Goal: Information Seeking & Learning: Learn about a topic

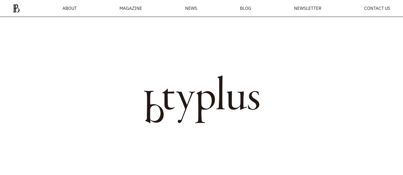
scroll to position [341, 0]
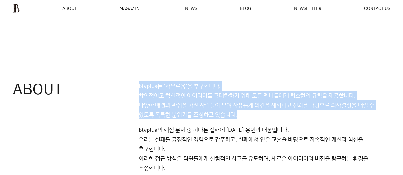
drag, startPoint x: 142, startPoint y: 91, endPoint x: 258, endPoint y: 112, distance: 117.6
click at [258, 112] on div "ABOUT btyplus는 ‘자유로움’을 추구합니다. 창의적이고 혁신적인 아이디어를 극대화하기 위해 모든 멤버들에게 최소한의 규칙을 제공합니다…" at bounding box center [201, 142] width 403 height 224
click at [258, 113] on p "btyplus는 ‘자유로움’을 추구합니다. 창의적이고 혁신적인 아이디어를 극대화하기 위해 모든 멤버들에게 최소한의 규칙을 제공합니다. 다양한 …" at bounding box center [265, 100] width 252 height 38
click at [192, 114] on p "btyplus는 ‘자유로움’을 추구합니다. 창의적이고 혁신적인 아이디어를 극대화하기 위해 모든 멤버들에게 최소한의 규칙을 제공합니다. 다양한 …" at bounding box center [265, 100] width 252 height 38
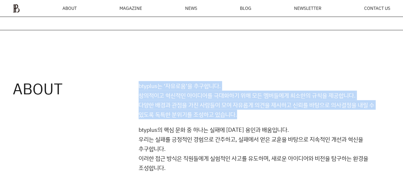
click at [154, 115] on p "btyplus는 ‘자유로움’을 추구합니다. 창의적이고 혁신적인 아이디어를 극대화하기 위해 모든 멤버들에게 최소한의 규칙을 제공합니다. 다양한 …" at bounding box center [265, 100] width 252 height 38
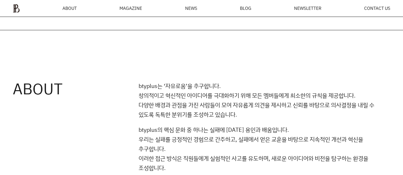
click at [159, 137] on p "btyplus의 핵심 문화 중 하나는 실패에 대한 용인과 배움입니다. 우리는 실패를 긍정적인 경험으로 간주하고, 실패에서 얻은 교훈을 바탕으로…" at bounding box center [265, 149] width 252 height 48
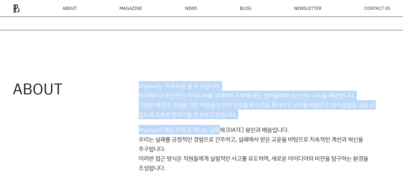
drag, startPoint x: 133, startPoint y: 95, endPoint x: 226, endPoint y: 124, distance: 97.5
click at [226, 124] on div "ABOUT btyplus는 ‘자유로움’을 추구합니다. 창의적이고 혁신적인 아이디어를 극대화하기 위해 모든 멤버들에게 최소한의 규칙을 제공합니다…" at bounding box center [201, 142] width 403 height 224
click at [226, 124] on div "btyplus는 ‘자유로움’을 추구합니다. 창의적이고 혁신적인 아이디어를 극대화하기 위해 모든 멤버들에게 최소한의 규칙을 제공합니다. 다양한 …" at bounding box center [265, 157] width 252 height 152
click at [224, 123] on div "btyplus는 ‘자유로움’을 추구합니다. 창의적이고 혁신적인 아이디어를 극대화하기 위해 모든 멤버들에게 최소한의 규칙을 제공합니다. 다양한 …" at bounding box center [265, 157] width 252 height 152
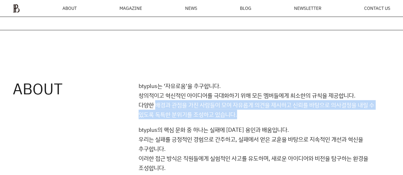
drag, startPoint x: 156, startPoint y: 102, endPoint x: 296, endPoint y: 116, distance: 140.8
click at [296, 116] on p "btyplus는 ‘자유로움’을 추구합니다. 창의적이고 혁신적인 아이디어를 극대화하기 위해 모든 멤버들에게 최소한의 규칙을 제공합니다. 다양한 …" at bounding box center [265, 100] width 252 height 38
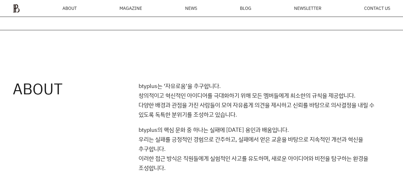
click at [201, 129] on p "btyplus의 핵심 문화 중 하나는 실패에 대한 용인과 배움입니다. 우리는 실패를 긍정적인 경험으로 간주하고, 실패에서 얻은 교훈을 바탕으로…" at bounding box center [265, 149] width 252 height 48
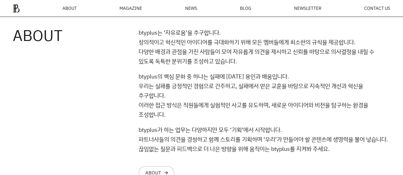
scroll to position [405, 0]
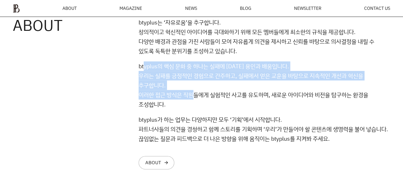
drag, startPoint x: 148, startPoint y: 70, endPoint x: 196, endPoint y: 95, distance: 54.3
click at [196, 95] on p "btyplus의 핵심 문화 중 하나는 실패에 대한 용인과 배움입니다. 우리는 실패를 긍정적인 경험으로 간주하고, 실패에서 얻은 교훈을 바탕으로…" at bounding box center [265, 85] width 252 height 48
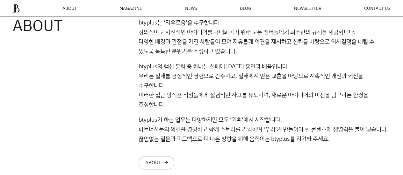
drag, startPoint x: 196, startPoint y: 95, endPoint x: 198, endPoint y: 89, distance: 5.7
click at [197, 96] on p "btyplus의 핵심 문화 중 하나는 실패에 대한 용인과 배움입니다. 우리는 실패를 긍정적인 경험으로 간주하고, 실패에서 얻은 교훈을 바탕으로…" at bounding box center [265, 85] width 252 height 48
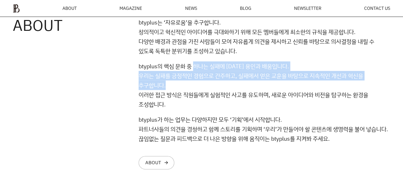
drag, startPoint x: 195, startPoint y: 62, endPoint x: 254, endPoint y: 93, distance: 66.5
click at [254, 93] on p "btyplus의 핵심 문화 중 하나는 실패에 대한 용인과 배움입니다. 우리는 실패를 긍정적인 경험으로 간주하고, 실패에서 얻은 교훈을 바탕으로…" at bounding box center [265, 85] width 252 height 48
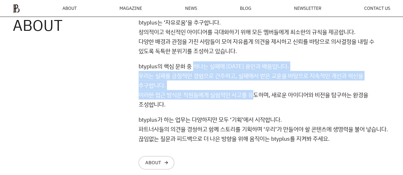
click at [254, 93] on p "btyplus의 핵심 문화 중 하나는 실패에 대한 용인과 배움입니다. 우리는 실패를 긍정적인 경험으로 간주하고, 실패에서 얻은 교훈을 바탕으로…" at bounding box center [265, 85] width 252 height 48
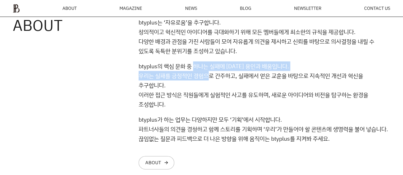
drag, startPoint x: 195, startPoint y: 66, endPoint x: 210, endPoint y: 82, distance: 22.1
click at [210, 82] on p "btyplus의 핵심 문화 중 하나는 실패에 대한 용인과 배움입니다. 우리는 실패를 긍정적인 경험으로 간주하고, 실패에서 얻은 교훈을 바탕으로…" at bounding box center [265, 85] width 252 height 48
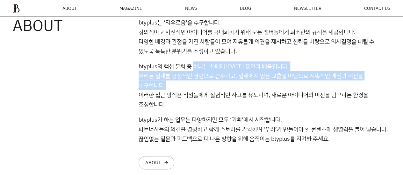
click at [210, 82] on p "btyplus의 핵심 문화 중 하나는 실패에 대한 용인과 배움입니다. 우리는 실패를 긍정적인 경험으로 간주하고, 실패에서 얻은 교훈을 바탕으로…" at bounding box center [265, 85] width 252 height 48
drag, startPoint x: 211, startPoint y: 67, endPoint x: 246, endPoint y: 83, distance: 38.7
click at [246, 83] on p "btyplus의 핵심 문화 중 하나는 실패에 대한 용인과 배움입니다. 우리는 실패를 긍정적인 경험으로 간주하고, 실패에서 얻은 교훈을 바탕으로…" at bounding box center [265, 85] width 252 height 48
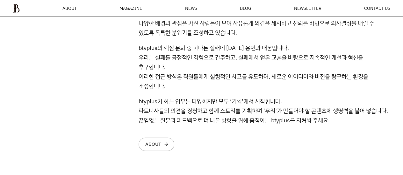
scroll to position [437, 0]
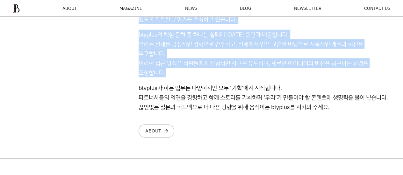
drag, startPoint x: 141, startPoint y: 47, endPoint x: 188, endPoint y: 70, distance: 51.7
click at [188, 70] on div "ABOUT btyplus는 ‘자유로움’을 추구합니다. 창의적이고 혁신적인 아이디어를 극대화하기 위해 모든 멤버들에게 최소한의 규칙을 제공합니다…" at bounding box center [201, 47] width 403 height 224
click at [189, 70] on p "btyplus의 핵심 문화 중 하나는 실패에 대한 용인과 배움입니다. 우리는 실패를 긍정적인 경험으로 간주하고, 실패에서 얻은 교훈을 바탕으로…" at bounding box center [265, 54] width 252 height 48
click at [225, 53] on p "btyplus의 핵심 문화 중 하나는 실패에 대한 용인과 배움입니다. 우리는 실패를 긍정적인 경험으로 간주하고, 실패에서 얻은 교훈을 바탕으로…" at bounding box center [265, 54] width 252 height 48
click at [238, 51] on p "btyplus의 핵심 문화 중 하나는 실패에 대한 용인과 배움입니다. 우리는 실패를 긍정적인 경험으로 간주하고, 실패에서 얻은 교훈을 바탕으로…" at bounding box center [265, 54] width 252 height 48
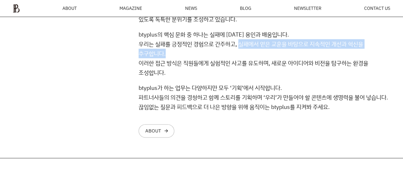
drag, startPoint x: 240, startPoint y: 46, endPoint x: 266, endPoint y: 57, distance: 28.4
click at [266, 57] on p "btyplus의 핵심 문화 중 하나는 실패에 대한 용인과 배움입니다. 우리는 실패를 긍정적인 경험으로 간주하고, 실패에서 얻은 교훈을 바탕으로…" at bounding box center [265, 54] width 252 height 48
drag, startPoint x: 240, startPoint y: 44, endPoint x: 252, endPoint y: 54, distance: 15.6
click at [252, 54] on p "btyplus의 핵심 문화 중 하나는 실패에 대한 용인과 배움입니다. 우리는 실패를 긍정적인 경험으로 간주하고, 실패에서 얻은 교훈을 바탕으로…" at bounding box center [265, 54] width 252 height 48
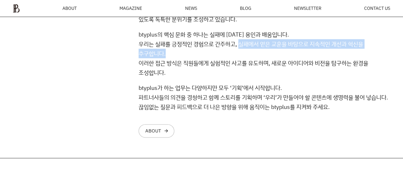
click at [246, 48] on p "btyplus의 핵심 문화 중 하나는 실패에 대한 용인과 배움입니다. 우리는 실패를 긍정적인 경험으로 간주하고, 실패에서 얻은 교훈을 바탕으로…" at bounding box center [265, 54] width 252 height 48
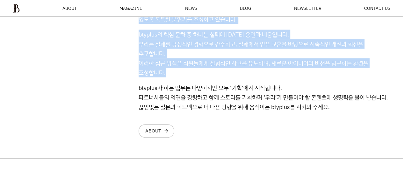
drag, startPoint x: 139, startPoint y: 66, endPoint x: 180, endPoint y: 77, distance: 42.1
click at [180, 77] on div "ABOUT btyplus는 ‘자유로움’을 추구합니다. 창의적이고 혁신적인 아이디어를 극대화하기 위해 모든 멤버들에게 최소한의 규칙을 제공합니다…" at bounding box center [201, 47] width 403 height 224
click at [180, 77] on p "btyplus의 핵심 문화 중 하나는 실패에 대한 용인과 배움입니다. 우리는 실패를 긍정적인 경험으로 간주하고, 실패에서 얻은 교훈을 바탕으로…" at bounding box center [265, 54] width 252 height 48
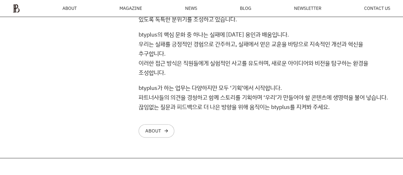
click at [180, 77] on p "btyplus의 핵심 문화 중 하나는 실패에 대한 용인과 배움입니다. 우리는 실패를 긍정적인 경험으로 간주하고, 실패에서 얻은 교훈을 바탕으로…" at bounding box center [265, 54] width 252 height 48
click at [167, 75] on p "btyplus의 핵심 문화 중 하나는 실패에 대한 용인과 배움입니다. 우리는 실패를 긍정적인 경험으로 간주하고, 실패에서 얻은 교훈을 바탕으로…" at bounding box center [265, 54] width 252 height 48
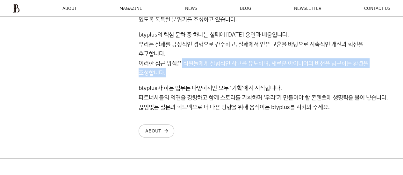
drag, startPoint x: 180, startPoint y: 64, endPoint x: 197, endPoint y: 72, distance: 18.8
click at [197, 72] on p "btyplus의 핵심 문화 중 하나는 실패에 대한 용인과 배움입니다. 우리는 실패를 긍정적인 경험으로 간주하고, 실패에서 얻은 교훈을 바탕으로…" at bounding box center [265, 54] width 252 height 48
click at [194, 72] on p "btyplus의 핵심 문화 중 하나는 실패에 대한 용인과 배움입니다. 우리는 실패를 긍정적인 경험으로 간주하고, 실패에서 얻은 교훈을 바탕으로…" at bounding box center [265, 54] width 252 height 48
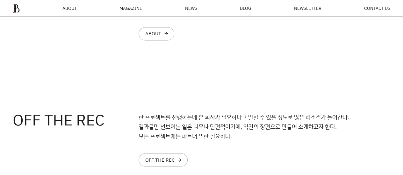
scroll to position [564, 0]
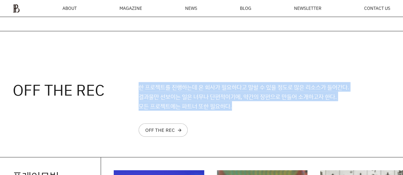
drag, startPoint x: 147, startPoint y: 87, endPoint x: 232, endPoint y: 104, distance: 86.3
click at [232, 104] on p "한 프로젝트를 진행하는데 온 회사가 필요하다고 말할 수 있을 정도로 많은 리소스가 들어간다. 결과물만 선보이는 일은 너무나 단편적이기에, 약간…" at bounding box center [265, 96] width 252 height 29
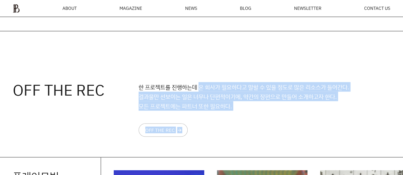
drag, startPoint x: 199, startPoint y: 86, endPoint x: 252, endPoint y: 114, distance: 59.3
click at [252, 114] on div "한 프로젝트를 진행하는데 온 회사가 필요하다고 말할 수 있을 정도로 많은 리소스가 들어간다. 결과물만 선보이는 일은 너무나 단편적이기에, 약간…" at bounding box center [265, 109] width 252 height 55
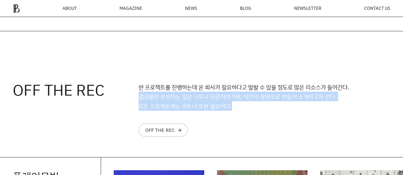
drag, startPoint x: 139, startPoint y: 98, endPoint x: 232, endPoint y: 103, distance: 93.2
click at [232, 103] on p "한 프로젝트를 진행하는데 온 회사가 필요하다고 말할 수 있을 정도로 많은 리소스가 들어간다. 결과물만 선보이는 일은 너무나 단편적이기에, 약간…" at bounding box center [265, 96] width 252 height 29
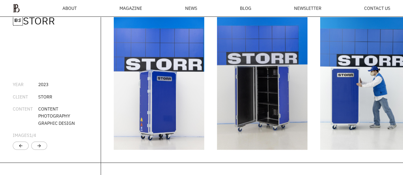
scroll to position [904, 0]
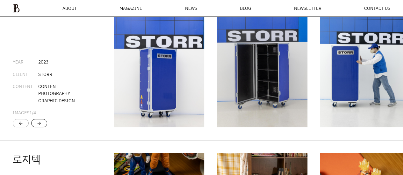
click at [39, 126] on div "arrow_forward" at bounding box center [39, 123] width 5 height 5
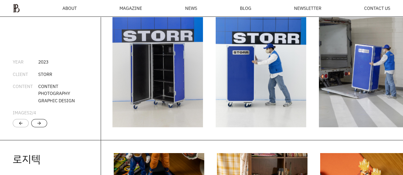
click at [40, 126] on div "arrow_forward" at bounding box center [39, 123] width 5 height 5
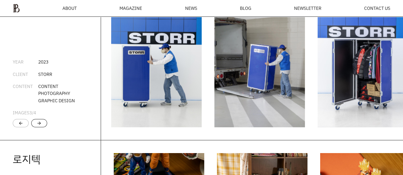
click at [41, 126] on div "arrow_forward" at bounding box center [39, 123] width 5 height 5
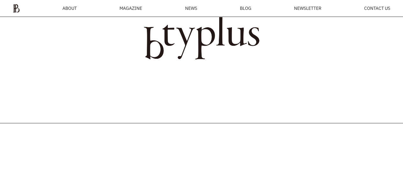
scroll to position [204, 0]
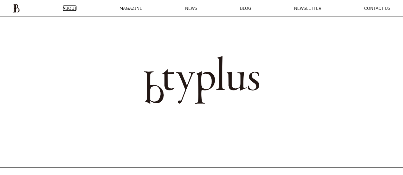
click at [69, 7] on span "ABOUT" at bounding box center [69, 8] width 14 height 4
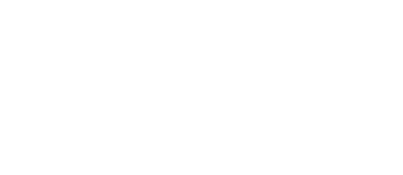
click at [0, 0] on html at bounding box center [0, 0] width 0 height 0
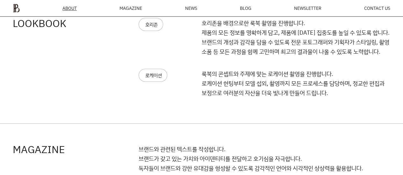
scroll to position [596, 0]
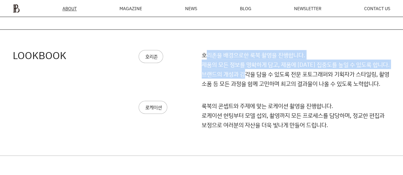
drag, startPoint x: 205, startPoint y: 52, endPoint x: 247, endPoint y: 77, distance: 48.8
click at [247, 77] on p "호리존을 배경으로한 룩북 촬영을 진행합니다. 제품의 모든 정보를 명확하게 담고, 제품에 대한 집중도를 높일 수 있도록 합니다. 브랜드의 개성과…" at bounding box center [296, 69] width 189 height 38
drag, startPoint x: 247, startPoint y: 77, endPoint x: 228, endPoint y: 63, distance: 24.1
click at [247, 77] on p "호리존을 배경으로한 룩북 촬영을 진행합니다. 제품의 모든 정보를 명확하게 담고, 제품에 대한 집중도를 높일 수 있도록 합니다. 브랜드의 개성과…" at bounding box center [296, 69] width 189 height 38
click at [218, 54] on p "호리존을 배경으로한 룩북 촬영을 진행합니다. 제품의 모든 정보를 명확하게 담고, 제품에 대한 집중도를 높일 수 있도록 합니다. 브랜드의 개성과…" at bounding box center [296, 69] width 189 height 38
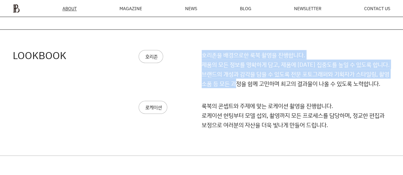
drag, startPoint x: 198, startPoint y: 64, endPoint x: 248, endPoint y: 86, distance: 55.0
click at [248, 86] on div "호리존 호리존을 배경으로한 룩북 촬영을 진행합니다. 제품의 모든 정보를 명확하게 담고, 제품에 대한 집중도를 높일 수 있도록 합니다. 브랜드의…" at bounding box center [265, 75] width 252 height 51
click at [248, 86] on p "호리존을 배경으로한 룩북 촬영을 진행합니다. 제품의 모든 정보를 명확하게 담고, 제품에 대한 집중도를 높일 수 있도록 합니다. 브랜드의 개성과…" at bounding box center [296, 69] width 189 height 38
click at [291, 75] on p "호리존을 배경으로한 룩북 촬영을 진행합니다. 제품의 모든 정보를 명확하게 담고, 제품에 대한 집중도를 높일 수 있도록 합니다. 브랜드의 개성과…" at bounding box center [296, 69] width 189 height 38
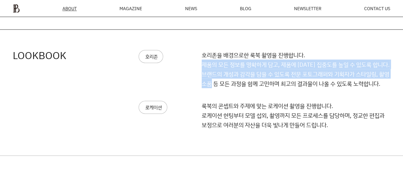
drag, startPoint x: 201, startPoint y: 64, endPoint x: 239, endPoint y: 98, distance: 51.2
click at [239, 98] on div "호리존 호리존을 배경으로한 룩북 촬영을 진행합니다. 제품의 모든 정보를 명확하게 담고, 제품에 대한 집중도를 높일 수 있도록 합니다. 브랜드의…" at bounding box center [265, 75] width 252 height 51
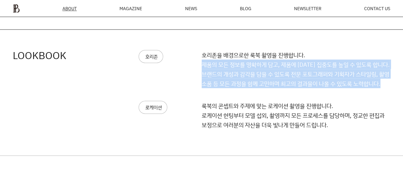
click at [239, 98] on div "호리존 호리존을 배경으로한 룩북 촬영을 진행합니다. 제품의 모든 정보를 명확하게 담고, 제품에 대한 집중도를 높일 수 있도록 합니다. 브랜드의…" at bounding box center [265, 75] width 252 height 51
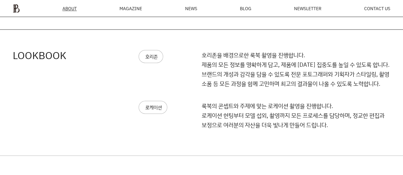
click at [210, 59] on p "호리존을 배경으로한 룩북 촬영을 진행합니다. 제품의 모든 정보를 명확하게 담고, 제품에 대한 집중도를 높일 수 있도록 합니다. 브랜드의 개성과…" at bounding box center [296, 69] width 189 height 38
drag, startPoint x: 198, startPoint y: 55, endPoint x: 237, endPoint y: 58, distance: 39.0
click at [237, 58] on div "호리존 호리존을 배경으로한 룩북 촬영을 진행합니다. 제품의 모든 정보를 명확하게 담고, 제품에 대한 집중도를 높일 수 있도록 합니다. 브랜드의…" at bounding box center [265, 75] width 252 height 51
drag, startPoint x: 237, startPoint y: 58, endPoint x: 219, endPoint y: 58, distance: 18.2
click at [237, 58] on p "호리존을 배경으로한 룩북 촬영을 진행합니다. 제품의 모든 정보를 명확하게 담고, 제품에 대한 집중도를 높일 수 있도록 합니다. 브랜드의 개성과…" at bounding box center [296, 69] width 189 height 38
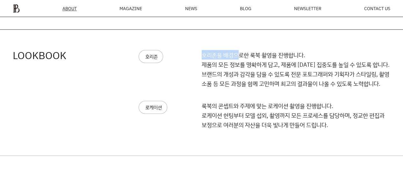
click at [201, 54] on div "호리존" at bounding box center [170, 56] width 63 height 13
drag, startPoint x: 208, startPoint y: 57, endPoint x: 217, endPoint y: 59, distance: 8.4
click at [217, 59] on div "호리존 호리존을 배경으로한 룩북 촬영을 진행합니다. 제품의 모든 정보를 명확하게 담고, 제품에 대한 집중도를 높일 수 있도록 합니다. 브랜드의…" at bounding box center [265, 75] width 252 height 51
click at [217, 59] on p "호리존을 배경으로한 룩북 촬영을 진행합니다. 제품의 모든 정보를 명확하게 담고, 제품에 대한 집중도를 높일 수 있도록 합니다. 브랜드의 개성과…" at bounding box center [296, 69] width 189 height 38
click at [222, 85] on p "호리존을 배경으로한 룩북 촬영을 진행합니다. 제품의 모든 정보를 명확하게 담고, 제품에 대한 집중도를 높일 수 있도록 합니다. 브랜드의 개성과…" at bounding box center [296, 69] width 189 height 38
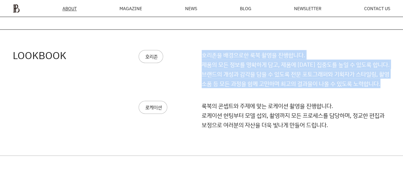
drag, startPoint x: 195, startPoint y: 64, endPoint x: 264, endPoint y: 108, distance: 81.6
click at [264, 101] on div "호리존 호리존을 배경으로한 룩북 촬영을 진행합니다. 제품의 모든 정보를 명확하게 담고, 제품에 대한 집중도를 높일 수 있도록 합니다. 브랜드의…" at bounding box center [265, 75] width 252 height 51
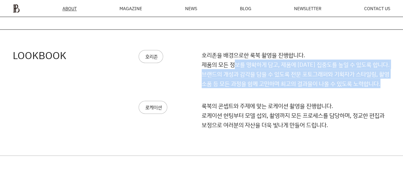
drag, startPoint x: 236, startPoint y: 68, endPoint x: 260, endPoint y: 98, distance: 38.6
click at [260, 98] on div "호리존 호리존을 배경으로한 룩북 촬영을 진행합니다. 제품의 모든 정보를 명확하게 담고, 제품에 대한 집중도를 높일 수 있도록 합니다. 브랜드의…" at bounding box center [265, 75] width 252 height 51
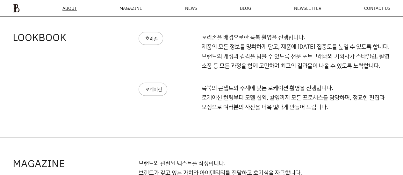
scroll to position [628, 0]
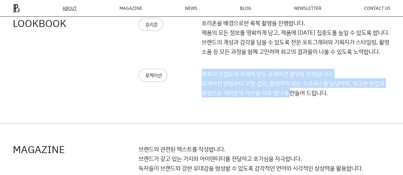
drag, startPoint x: 196, startPoint y: 83, endPoint x: 291, endPoint y: 108, distance: 98.2
click at [291, 104] on div "로케이션 룩북의 콘셉트와 주제에 맞는 로케이션 촬영을 진행합니다. 로케이션 헌팅부터 모델 섭외, 촬영까지 모든 프로세스를 담당하며, 정교한 편…" at bounding box center [265, 86] width 252 height 34
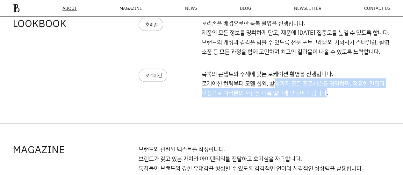
drag, startPoint x: 276, startPoint y: 92, endPoint x: 325, endPoint y: 107, distance: 50.5
click at [325, 104] on div "로케이션 룩북의 콘셉트와 주제에 맞는 로케이션 촬영을 진행합니다. 로케이션 헌팅부터 모델 섭외, 촬영까지 모든 프로세스를 담당하며, 정교한 편…" at bounding box center [265, 86] width 252 height 34
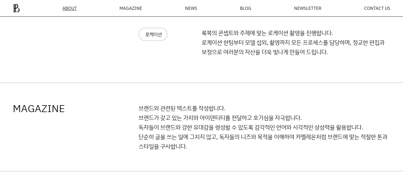
scroll to position [692, 0]
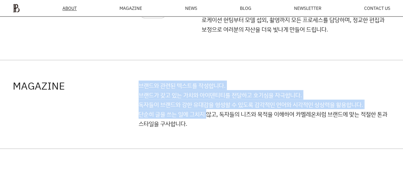
drag, startPoint x: 137, startPoint y: 94, endPoint x: 210, endPoint y: 123, distance: 78.2
click at [210, 123] on div "MAGAZINE 브랜드와 관련된 텍스트를 작성합니다. 브랜드가 갖고 있는 가치와 아이덴티티를 전달하고 호기심을 자극합니다. 독자들이 브랜드와 …" at bounding box center [201, 105] width 403 height 89
click at [210, 124] on p "브랜드와 관련된 텍스트를 작성합니다. 브랜드가 갖고 있는 가치와 아이덴티티를 전달하고 호기심을 자극합니다. 독자들이 브랜드와 강한 유대감을 형…" at bounding box center [265, 105] width 252 height 48
click at [143, 99] on p "브랜드와 관련된 텍스트를 작성합니다. 브랜드가 갖고 있는 가치와 아이덴티티를 전달하고 호기심을 자극합니다. 독자들이 브랜드와 강한 유대감을 형…" at bounding box center [265, 105] width 252 height 48
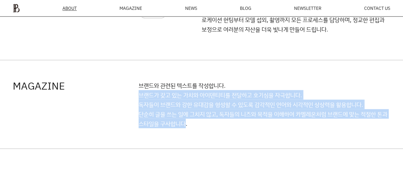
drag, startPoint x: 139, startPoint y: 100, endPoint x: 186, endPoint y: 131, distance: 56.7
click at [186, 129] on p "브랜드와 관련된 텍스트를 작성합니다. 브랜드가 갖고 있는 가치와 아이덴티티를 전달하고 호기심을 자극합니다. 독자들이 브랜드와 강한 유대감을 형…" at bounding box center [265, 105] width 252 height 48
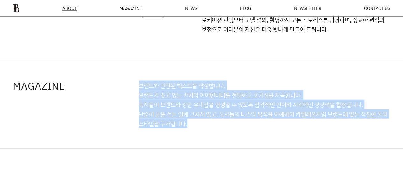
drag, startPoint x: 136, startPoint y: 114, endPoint x: 189, endPoint y: 133, distance: 56.5
click at [189, 133] on div "MAGAZINE 브랜드와 관련된 텍스트를 작성합니다. 브랜드가 갖고 있는 가치와 아이덴티티를 전달하고 호기심을 자극합니다. 독자들이 브랜드와 …" at bounding box center [201, 105] width 403 height 89
click at [190, 129] on p "브랜드와 관련된 텍스트를 작성합니다. 브랜드가 갖고 있는 가치와 아이덴티티를 전달하고 호기심을 자극합니다. 독자들이 브랜드와 강한 유대감을 형…" at bounding box center [265, 105] width 252 height 48
click at [289, 125] on p "브랜드와 관련된 텍스트를 작성합니다. 브랜드가 갖고 있는 가치와 아이덴티티를 전달하고 호기심을 자극합니다. 독자들이 브랜드와 강한 유대감을 형…" at bounding box center [265, 105] width 252 height 48
click at [245, 141] on div "MAGAZINE 브랜드와 관련된 텍스트를 작성합니다. 브랜드가 갖고 있는 가치와 아이덴티티를 전달하고 호기심을 자극합니다. 독자들이 브랜드와 …" at bounding box center [201, 105] width 403 height 89
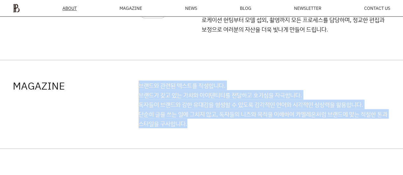
drag, startPoint x: 138, startPoint y: 122, endPoint x: 263, endPoint y: 129, distance: 125.7
click at [263, 129] on div "MAGAZINE 브랜드와 관련된 텍스트를 작성합니다. 브랜드가 갖고 있는 가치와 아이덴티티를 전달하고 호기심을 자극합니다. 독자들이 브랜드와 …" at bounding box center [201, 105] width 403 height 89
click at [263, 129] on p "브랜드와 관련된 텍스트를 작성합니다. 브랜드가 갖고 있는 가치와 아이덴티티를 전달하고 호기심을 자극합니다. 독자들이 브랜드와 강한 유대감을 형…" at bounding box center [265, 105] width 252 height 48
drag, startPoint x: 251, startPoint y: 141, endPoint x: 125, endPoint y: 102, distance: 132.2
click at [125, 102] on div "MAGAZINE 브랜드와 관련된 텍스트를 작성합니다. 브랜드가 갖고 있는 가치와 아이덴티티를 전달하고 호기심을 자극합니다. 독자들이 브랜드와 …" at bounding box center [201, 105] width 403 height 89
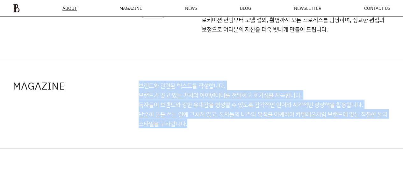
click at [178, 111] on p "브랜드와 관련된 텍스트를 작성합니다. 브랜드가 갖고 있는 가치와 아이덴티티를 전달하고 호기심을 자극합니다. 독자들이 브랜드와 강한 유대감을 형…" at bounding box center [265, 105] width 252 height 48
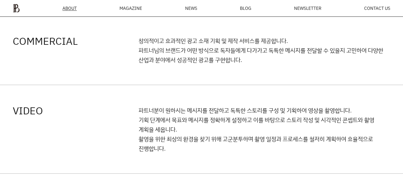
scroll to position [883, 0]
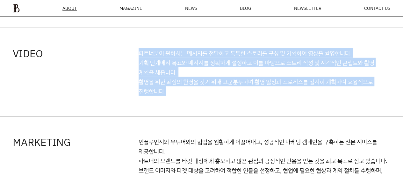
drag, startPoint x: 130, startPoint y: 64, endPoint x: 176, endPoint y: 105, distance: 62.0
click at [176, 105] on div "VIDEO 파트너분이 원하시는 메시지를 전달하고 독특한 스토리를 구성 및 기획하여 영상을 촬영합니다. 기획 단계에서 목표와 메시지를 정확하게 …" at bounding box center [201, 72] width 403 height 89
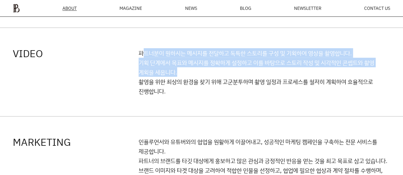
drag, startPoint x: 143, startPoint y: 59, endPoint x: 189, endPoint y: 84, distance: 53.0
click at [189, 84] on p "파트너분이 원하시는 메시지를 전달하고 독특한 스토리를 구성 및 기획하여 영상을 촬영합니다. 기획 단계에서 목표와 메시지를 정확하게 설정하고 이…" at bounding box center [265, 72] width 252 height 48
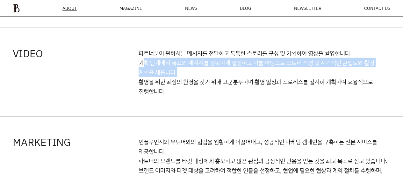
drag, startPoint x: 146, startPoint y: 70, endPoint x: 221, endPoint y: 87, distance: 77.0
click at [221, 87] on p "파트너분이 원하시는 메시지를 전달하고 독특한 스토리를 구성 및 기획하여 영상을 촬영합니다. 기획 단계에서 목표와 메시지를 정확하게 설정하고 이…" at bounding box center [265, 72] width 252 height 48
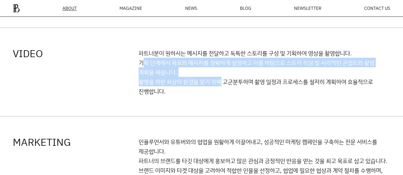
click at [221, 87] on p "파트너분이 원하시는 메시지를 전달하고 독특한 스토리를 구성 및 기획하여 영상을 촬영합니다. 기획 단계에서 목표와 메시지를 정확하게 설정하고 이…" at bounding box center [265, 72] width 252 height 48
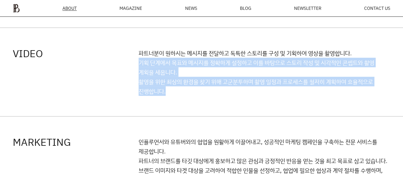
drag, startPoint x: 217, startPoint y: 78, endPoint x: 237, endPoint y: 106, distance: 34.6
click at [237, 106] on div "VIDEO 파트너분이 원하시는 메시지를 전달하고 독특한 스토리를 구성 및 기획하여 영상을 촬영합니다. 기획 단계에서 목표와 메시지를 정확하게 …" at bounding box center [201, 72] width 403 height 89
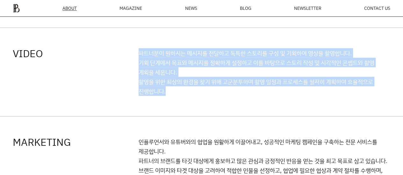
drag, startPoint x: 184, startPoint y: 105, endPoint x: 132, endPoint y: 94, distance: 53.5
click at [132, 94] on div "VIDEO 파트너분이 원하시는 메시지를 전달하고 독특한 스토리를 구성 및 기획하여 영상을 촬영합니다. 기획 단계에서 목표와 메시지를 정확하게 …" at bounding box center [201, 72] width 403 height 89
click at [167, 96] on p "파트너분이 원하시는 메시지를 전달하고 독특한 스토리를 구성 및 기획하여 영상을 촬영합니다. 기획 단계에서 목표와 메시지를 정확하게 설정하고 이…" at bounding box center [265, 72] width 252 height 48
click at [178, 96] on p "파트너분이 원하시는 메시지를 전달하고 독특한 스토리를 구성 및 기획하여 영상을 촬영합니다. 기획 단계에서 목표와 메시지를 정확하게 설정하고 이…" at bounding box center [265, 72] width 252 height 48
click at [162, 96] on p "파트너분이 원하시는 메시지를 전달하고 독특한 스토리를 구성 및 기획하여 영상을 촬영합니다. 기획 단계에서 목표와 메시지를 정확하게 설정하고 이…" at bounding box center [265, 72] width 252 height 48
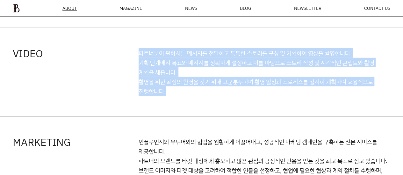
click at [175, 96] on p "파트너분이 원하시는 메시지를 전달하고 독특한 스토리를 구성 및 기획하여 영상을 촬영합니다. 기획 단계에서 목표와 메시지를 정확하게 설정하고 이…" at bounding box center [265, 72] width 252 height 48
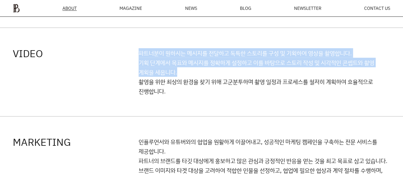
drag, startPoint x: 181, startPoint y: 82, endPoint x: 120, endPoint y: 64, distance: 63.4
click at [120, 64] on div "VIDEO 파트너분이 원하시는 메시지를 전달하고 독특한 스토리를 구성 및 기획하여 영상을 촬영합니다. 기획 단계에서 목표와 메시지를 정확하게 …" at bounding box center [201, 72] width 403 height 89
click at [152, 79] on p "파트너분이 원하시는 메시지를 전달하고 독특한 스토리를 구성 및 기획하여 영상을 촬영합니다. 기획 단계에서 목표와 메시지를 정확하게 설정하고 이…" at bounding box center [265, 72] width 252 height 48
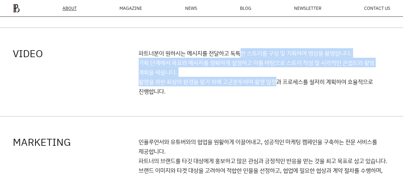
drag, startPoint x: 247, startPoint y: 69, endPoint x: 280, endPoint y: 87, distance: 37.6
click at [280, 87] on p "파트너분이 원하시는 메시지를 전달하고 독특한 스토리를 구성 및 기획하여 영상을 촬영합니다. 기획 단계에서 목표와 메시지를 정확하게 설정하고 이…" at bounding box center [265, 72] width 252 height 48
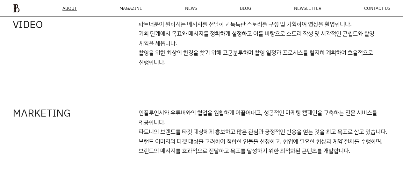
scroll to position [947, 0]
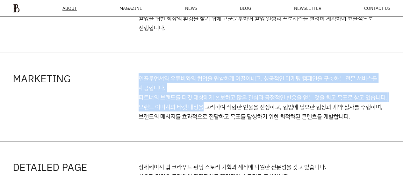
drag, startPoint x: 137, startPoint y: 89, endPoint x: 203, endPoint y: 120, distance: 72.7
click at [203, 120] on div "MARKETING 인플루언서와 유튜버와의 협업을 원활하게 이끌어내고, 성공적인 마케팅 캠페인을 구축하는 전문 서비스를 제공합니다. 파트너의 브…" at bounding box center [201, 97] width 403 height 89
click at [203, 120] on p "인플루언서와 유튜버와의 협업을 원활하게 이끌어내고, 성공적인 마케팅 캠페인을 구축하는 전문 서비스를 제공합니다. 파트너의 브랜드를 타깃 대상에…" at bounding box center [265, 98] width 252 height 48
click at [173, 104] on p "인플루언서와 유튜버와의 협업을 원활하게 이끌어내고, 성공적인 마케팅 캠페인을 구축하는 전문 서비스를 제공합니다. 파트너의 브랜드를 타깃 대상에…" at bounding box center [265, 98] width 252 height 48
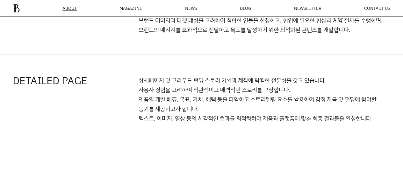
scroll to position [1042, 0]
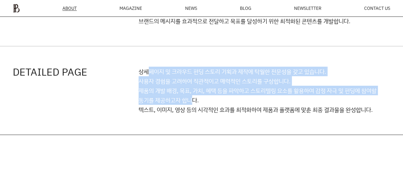
drag, startPoint x: 151, startPoint y: 84, endPoint x: 193, endPoint y: 109, distance: 48.9
click at [193, 109] on p "상세페이지 및 크라우드 펀딩 스토리 기획과 제작에 탁월한 전문성을 갖고 있습니다. 사용자 경험을 고려하여 직관적이고 매력적인 스토리를 구상합니…" at bounding box center [265, 91] width 252 height 48
click at [193, 110] on p "상세페이지 및 크라우드 펀딩 스토리 기획과 제작에 탁월한 전문성을 갖고 있습니다. 사용자 경험을 고려하여 직관적이고 매력적인 스토리를 구상합니…" at bounding box center [265, 91] width 252 height 48
click at [189, 81] on p "상세페이지 및 크라우드 펀딩 스토리 기획과 제작에 탁월한 전문성을 갖고 있습니다. 사용자 경험을 고려하여 직관적이고 매력적인 스토리를 구상합니…" at bounding box center [265, 91] width 252 height 48
drag, startPoint x: 134, startPoint y: 90, endPoint x: 178, endPoint y: 109, distance: 47.7
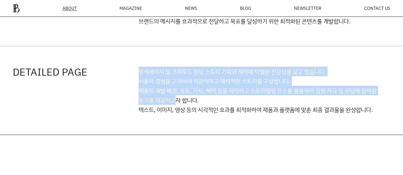
click at [178, 109] on div "DETAILED PAGE 상세페이지 및 크라우드 펀딩 스토리 기획과 제작에 탁월한 전문성을 갖고 있습니다. 사용자 경험을 고려하여 직관적이고 …" at bounding box center [201, 90] width 403 height 89
click at [178, 109] on p "상세페이지 및 크라우드 펀딩 스토리 기획과 제작에 탁월한 전문성을 갖고 있습니다. 사용자 경험을 고려하여 직관적이고 매력적인 스토리를 구상합니…" at bounding box center [265, 91] width 252 height 48
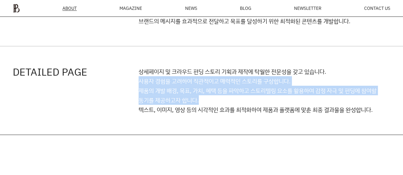
drag, startPoint x: 140, startPoint y: 87, endPoint x: 203, endPoint y: 106, distance: 65.4
click at [203, 106] on p "상세페이지 및 크라우드 펀딩 스토리 기획과 제작에 탁월한 전문성을 갖고 있습니다. 사용자 경험을 고려하여 직관적이고 매력적인 스토리를 구상합니…" at bounding box center [265, 91] width 252 height 48
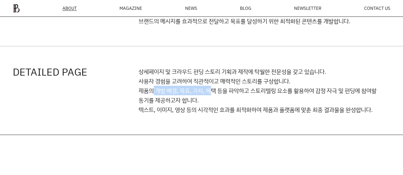
drag, startPoint x: 154, startPoint y: 96, endPoint x: 211, endPoint y: 102, distance: 57.9
click at [211, 102] on p "상세페이지 및 크라우드 펀딩 스토리 기획과 제작에 탁월한 전문성을 갖고 있습니다. 사용자 경험을 고려하여 직관적이고 매력적인 스토리를 구상합니…" at bounding box center [265, 91] width 252 height 48
click at [211, 103] on p "상세페이지 및 크라우드 펀딩 스토리 기획과 제작에 탁월한 전문성을 갖고 있습니다. 사용자 경험을 고려하여 직관적이고 매력적인 스토리를 구상합니…" at bounding box center [265, 91] width 252 height 48
click at [236, 109] on p "상세페이지 및 크라우드 펀딩 스토리 기획과 제작에 탁월한 전문성을 갖고 있습니다. 사용자 경험을 고려하여 직관적이고 매력적인 스토리를 구상합니…" at bounding box center [265, 91] width 252 height 48
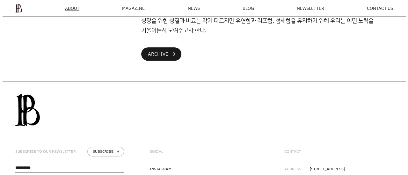
scroll to position [1487, 0]
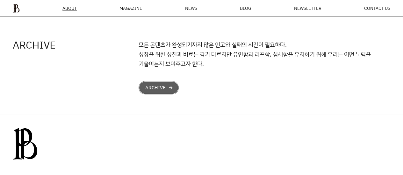
click at [170, 90] on div "arrow_forward" at bounding box center [170, 87] width 5 height 5
click at [131, 13] on div "ABOUT MAGAZINE SEE ALL OFF THE REC INSIDE BTYPLUS CURATION NEWS BLOG NEWSLETTER…" at bounding box center [201, 8] width 403 height 17
click at [132, 8] on div "MAGAZINE" at bounding box center [130, 8] width 23 height 4
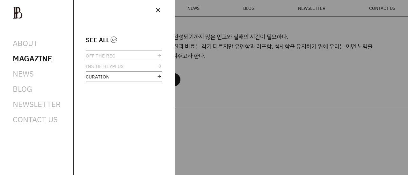
click at [121, 77] on link "CURATION" at bounding box center [124, 77] width 76 height 10
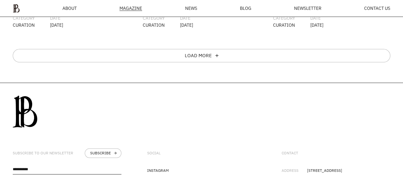
scroll to position [244, 0]
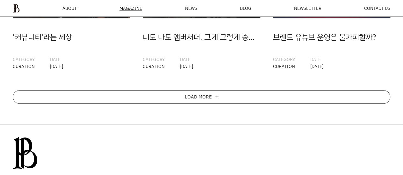
click at [210, 97] on div "LOAD MORE" at bounding box center [198, 97] width 27 height 5
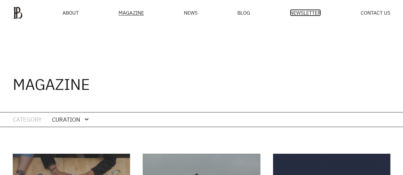
click at [299, 11] on span "NEWSLETTER" at bounding box center [305, 12] width 31 height 5
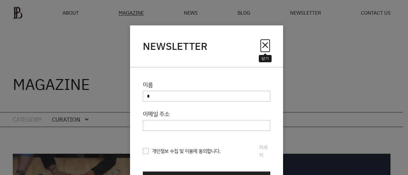
click at [266, 47] on span "close" at bounding box center [265, 45] width 10 height 10
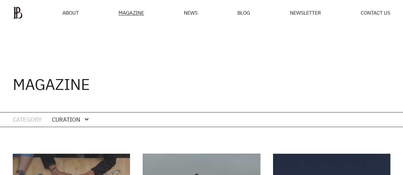
click at [81, 13] on ul "ABOUT MAGAZINE SEE ALL OFF THE REC INSIDE BTYPLUS CURATION NEWS BLOG NEWSLETTER…" at bounding box center [201, 12] width 377 height 13
click at [73, 13] on span "ABOUT" at bounding box center [70, 12] width 16 height 5
